Goal: Task Accomplishment & Management: Manage account settings

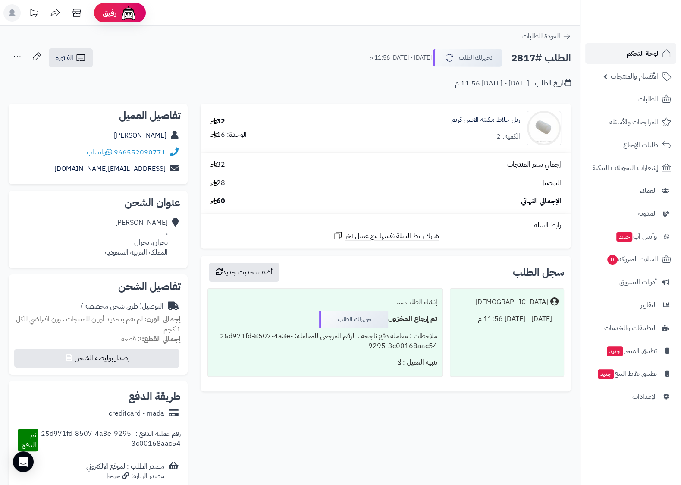
click at [658, 55] on span "لوحة التحكم" at bounding box center [643, 53] width 32 height 12
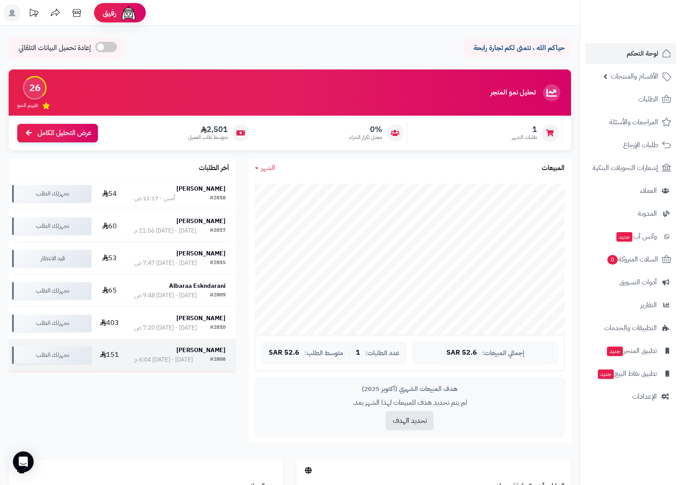
click at [218, 350] on strong "[PERSON_NAME]" at bounding box center [201, 350] width 49 height 9
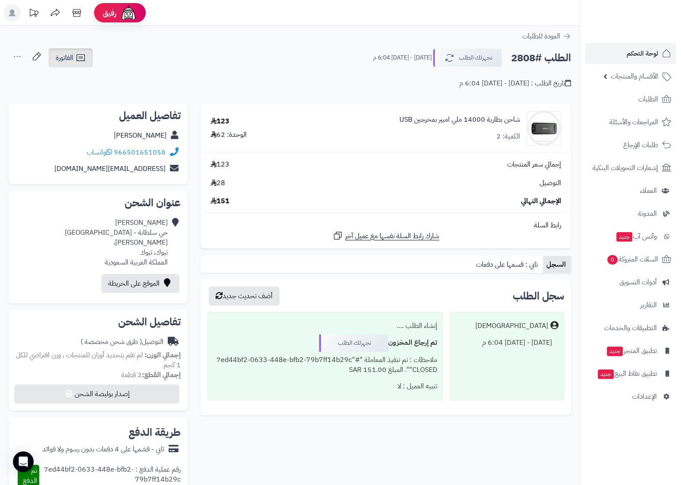
click at [76, 49] on link "الفاتورة" at bounding box center [71, 57] width 44 height 19
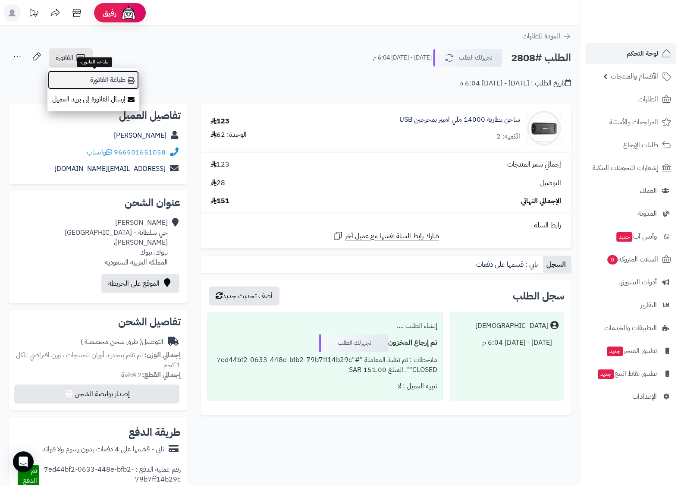
click at [108, 81] on link "طباعة الفاتورة" at bounding box center [93, 79] width 92 height 19
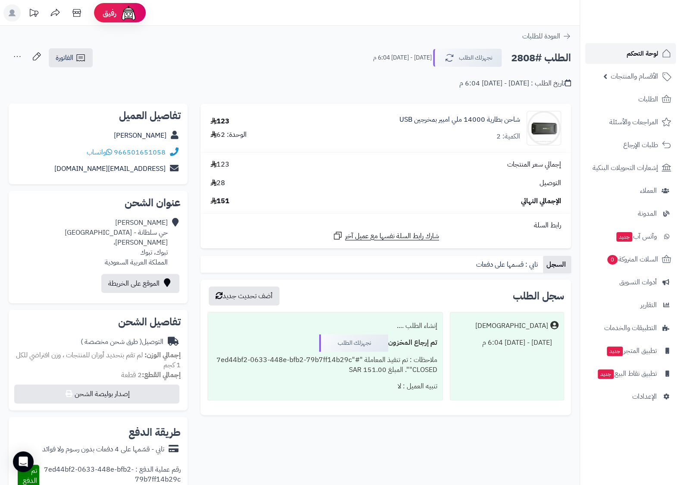
click at [653, 46] on link "لوحة التحكم" at bounding box center [631, 53] width 91 height 21
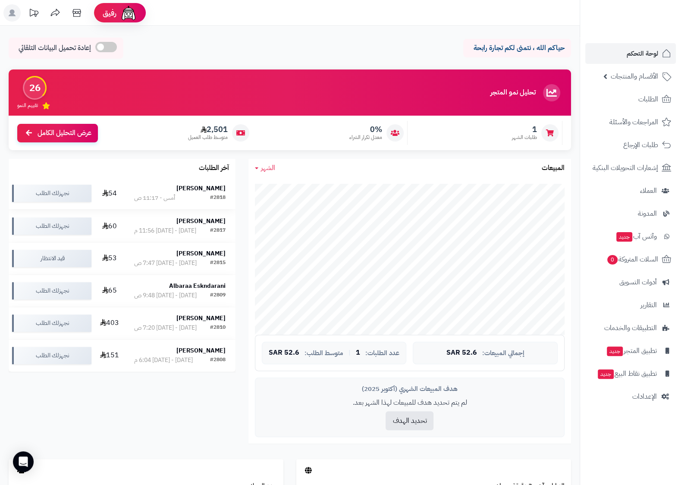
click at [200, 188] on strong "[PERSON_NAME]" at bounding box center [201, 188] width 49 height 9
